Goal: Task Accomplishment & Management: Use online tool/utility

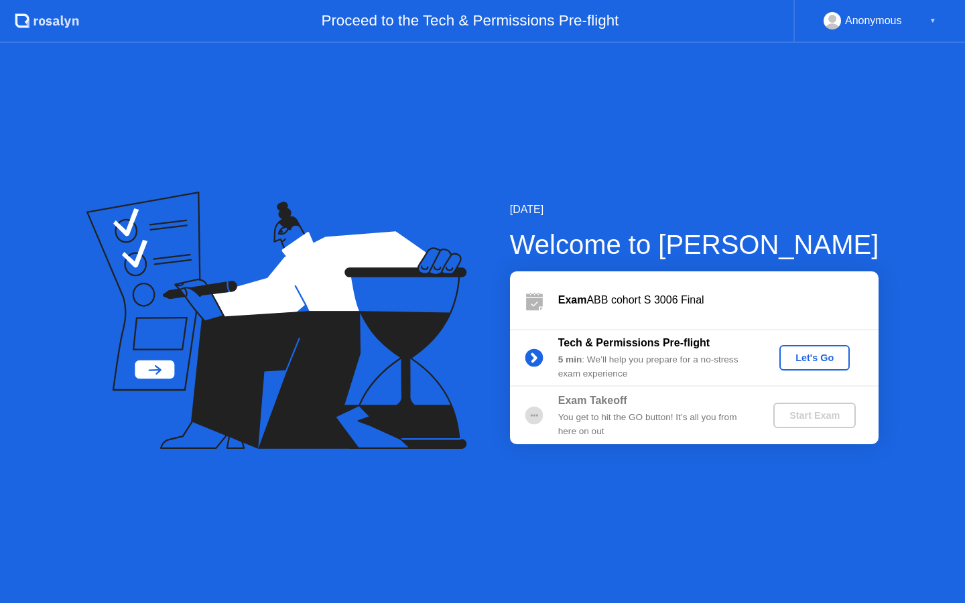
click at [804, 352] on div "Let's Go" at bounding box center [815, 357] width 60 height 11
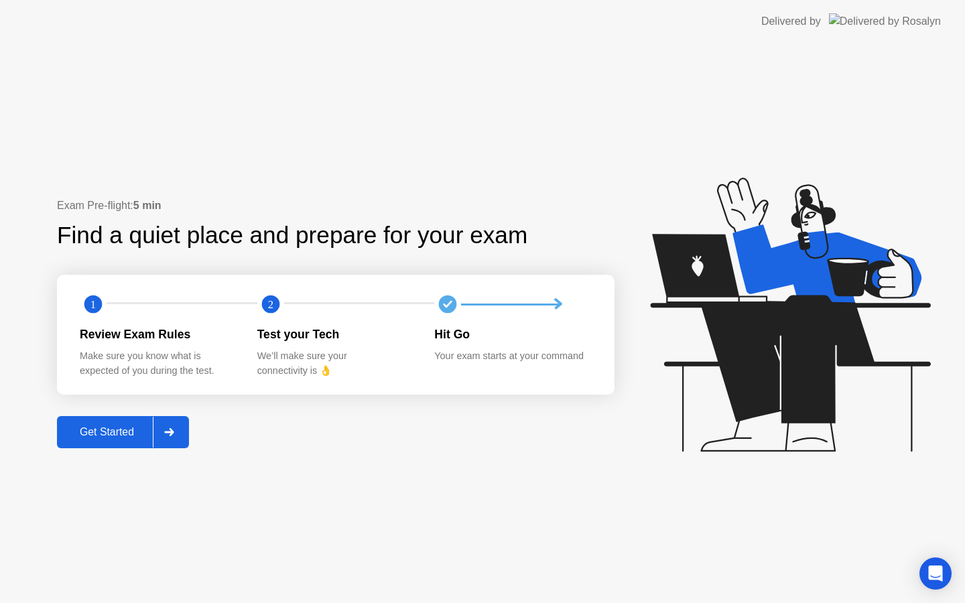
click at [140, 430] on div "Get Started" at bounding box center [107, 432] width 92 height 12
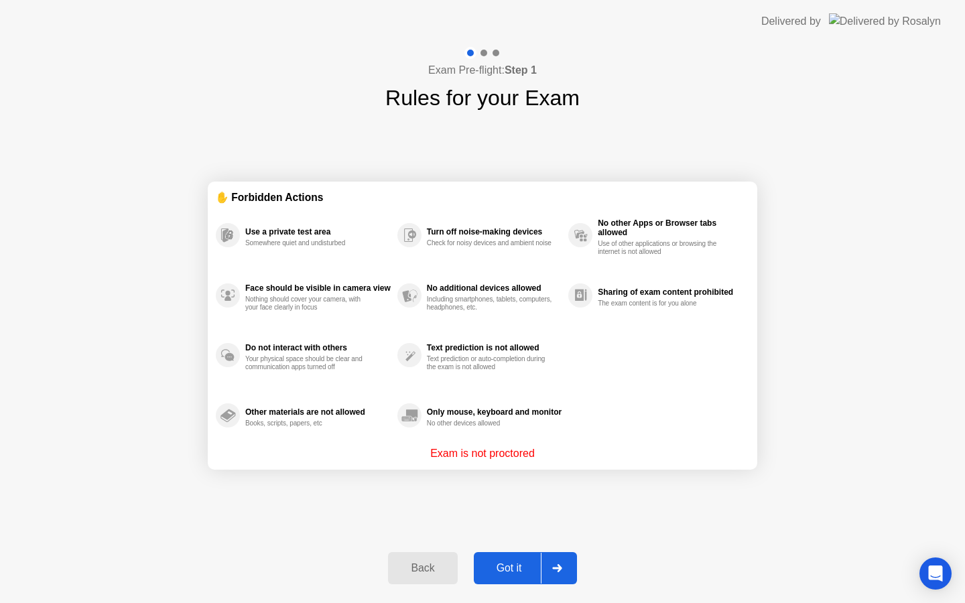
click at [513, 576] on button "Got it" at bounding box center [525, 568] width 103 height 32
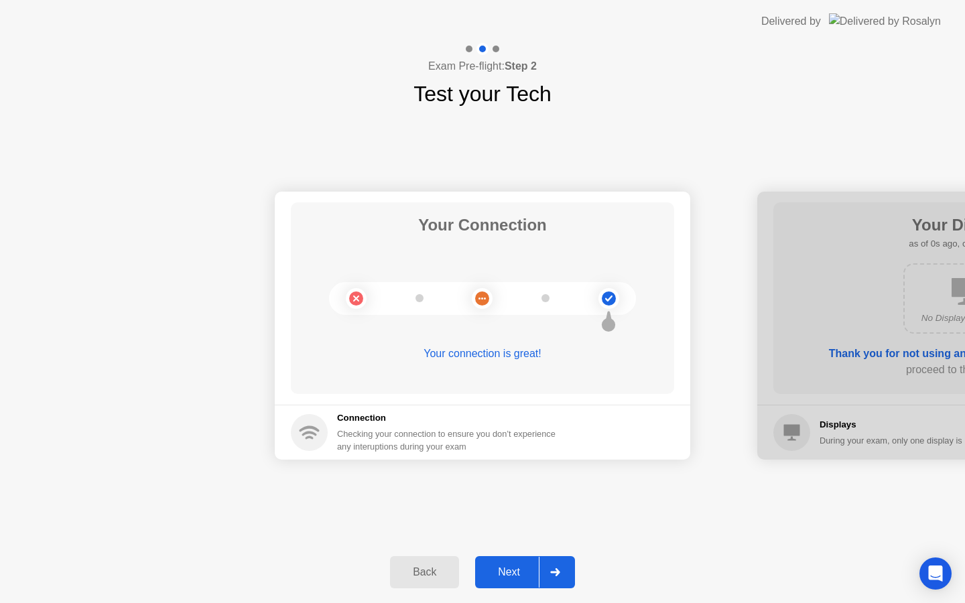
click at [533, 570] on div "Next" at bounding box center [509, 572] width 60 height 12
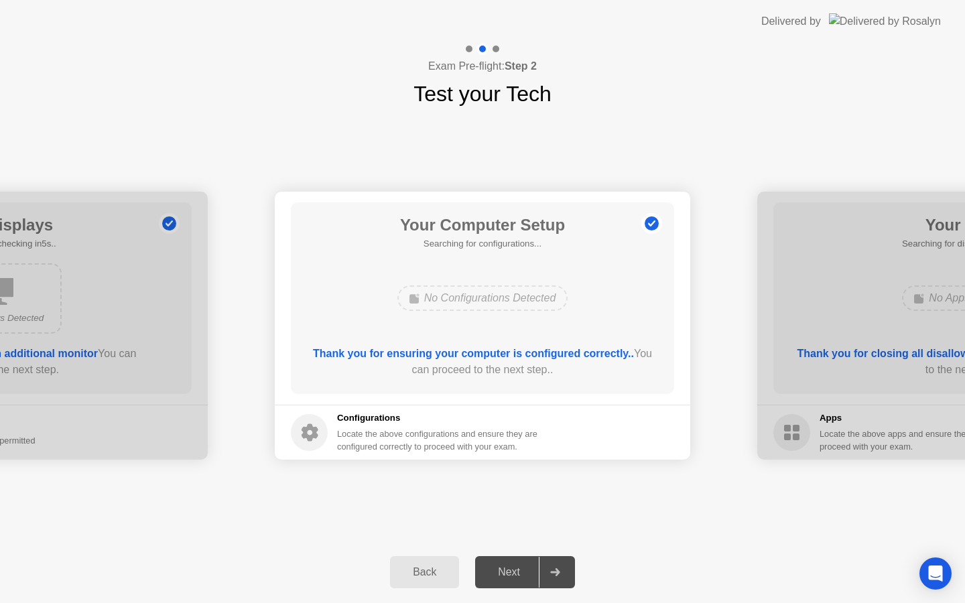
click at [533, 570] on div "Next" at bounding box center [509, 572] width 60 height 12
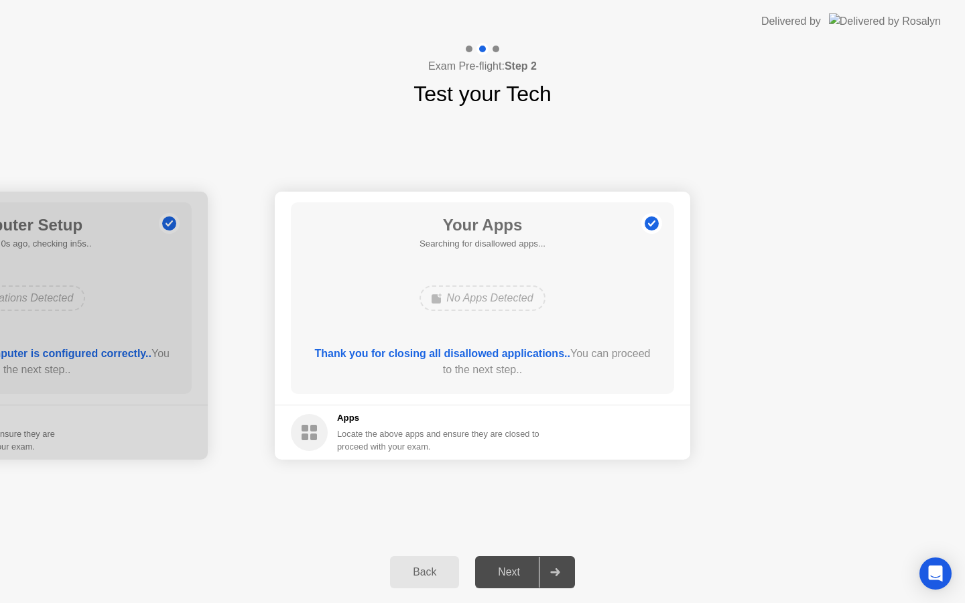
click at [533, 570] on div "Next" at bounding box center [509, 572] width 60 height 12
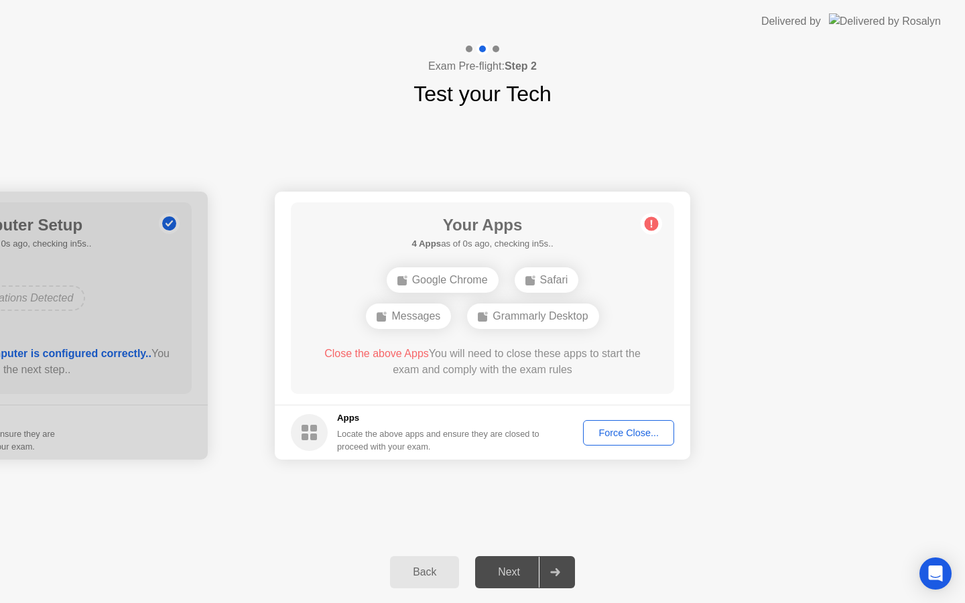
click at [621, 438] on div "Force Close..." at bounding box center [629, 433] width 82 height 11
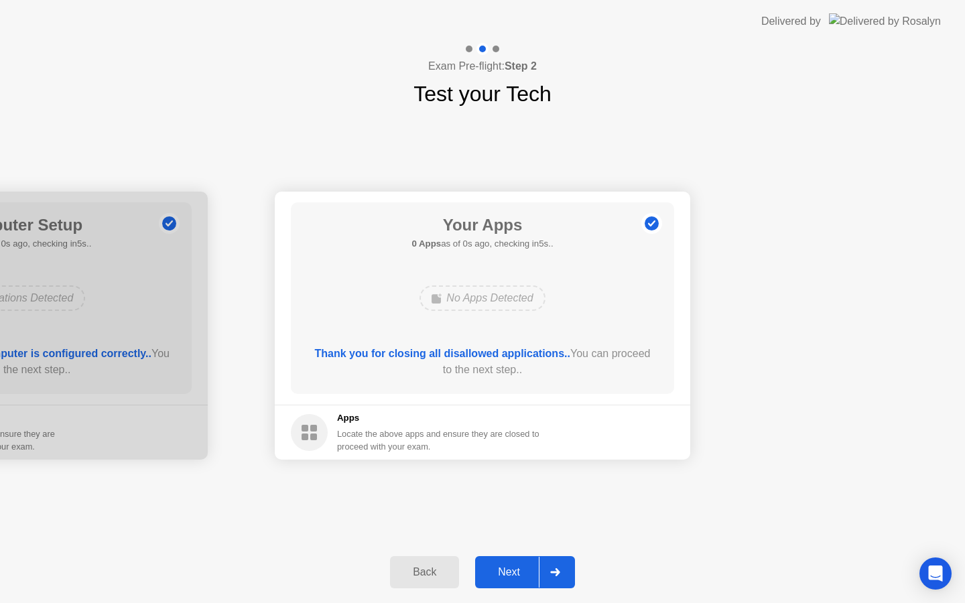
click at [510, 586] on button "Next" at bounding box center [525, 572] width 100 height 32
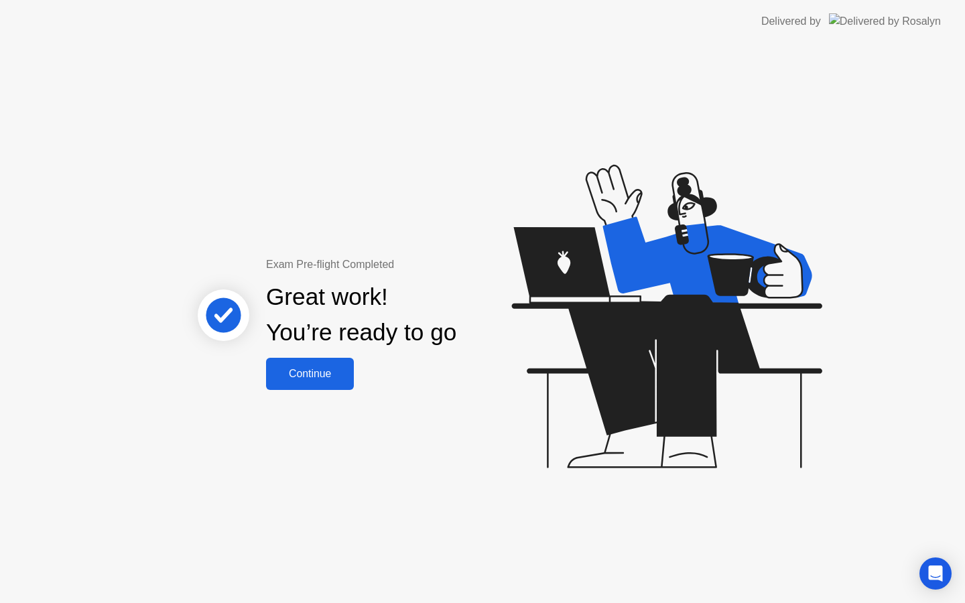
click at [334, 373] on div "Continue" at bounding box center [310, 374] width 80 height 12
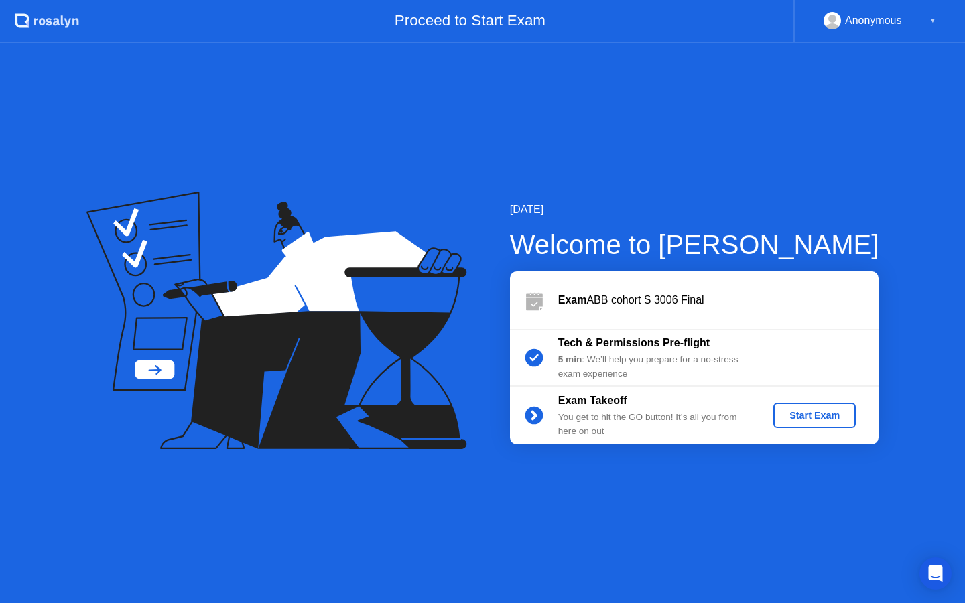
click at [783, 410] on div "Start Exam" at bounding box center [815, 415] width 72 height 11
